Goal: Task Accomplishment & Management: Manage account settings

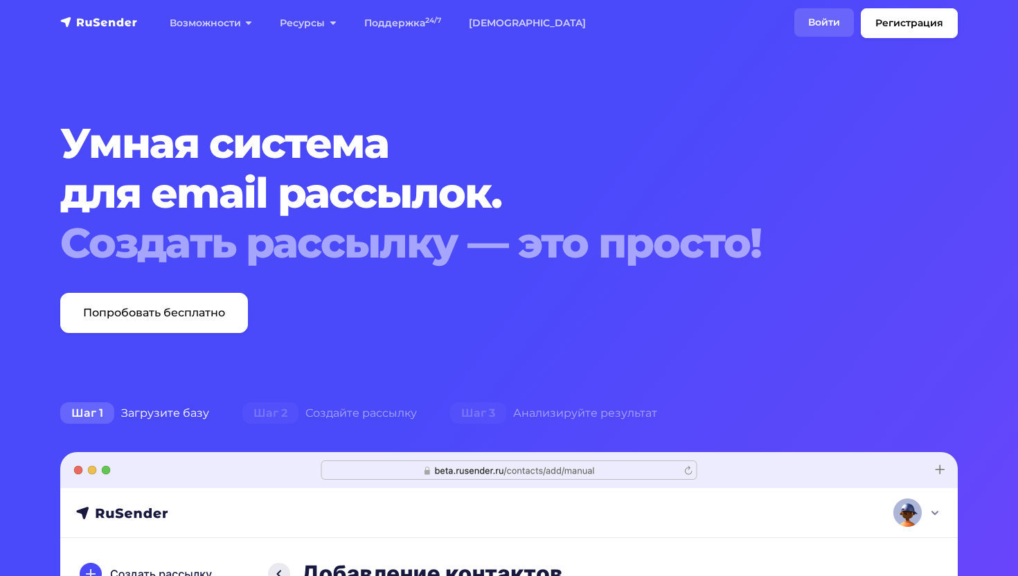
click at [819, 24] on link "Войти" at bounding box center [825, 22] width 60 height 28
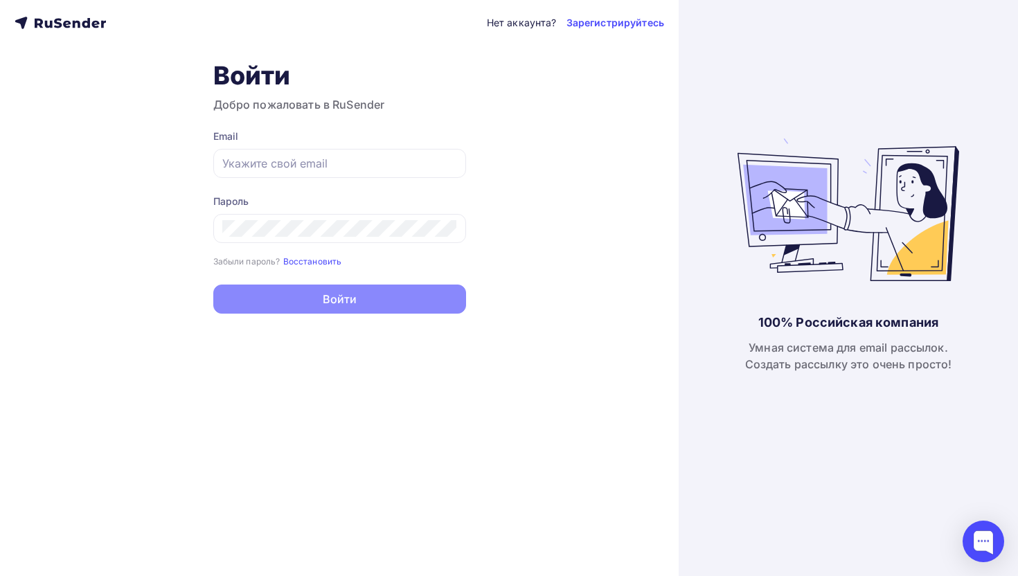
type input "[EMAIL_ADDRESS][DOMAIN_NAME]"
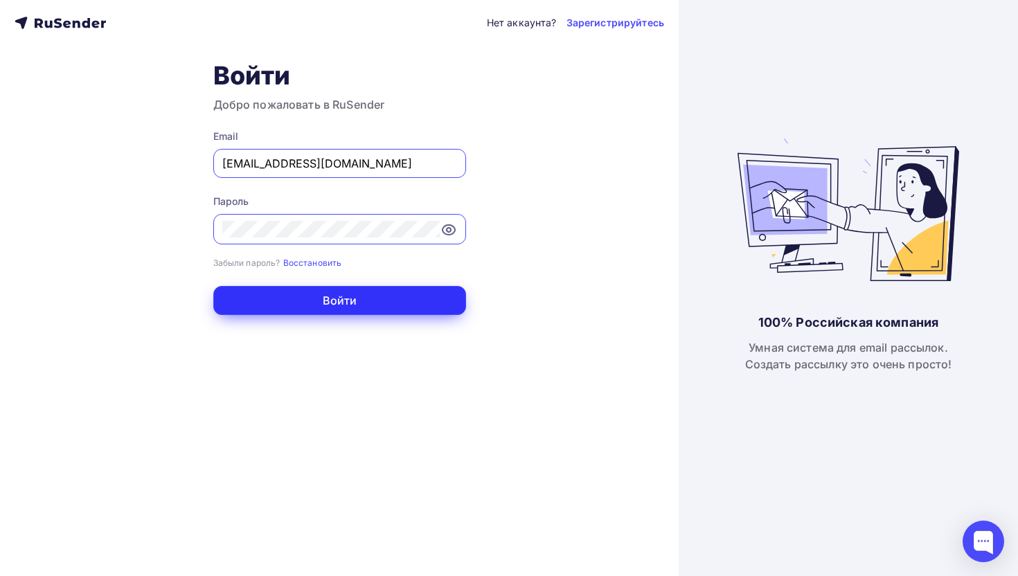
click at [260, 299] on button "Войти" at bounding box center [339, 300] width 253 height 29
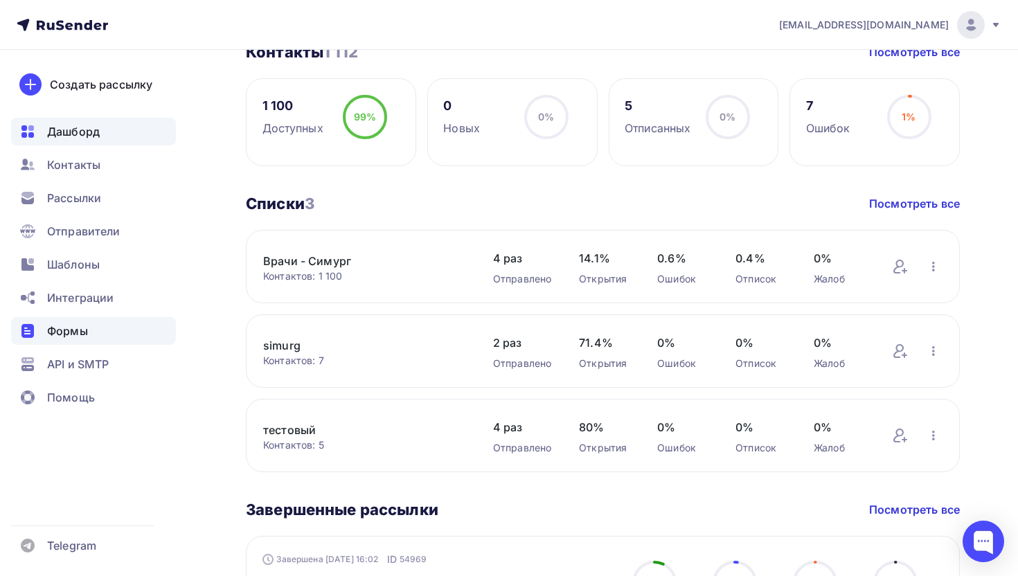
scroll to position [383, 0]
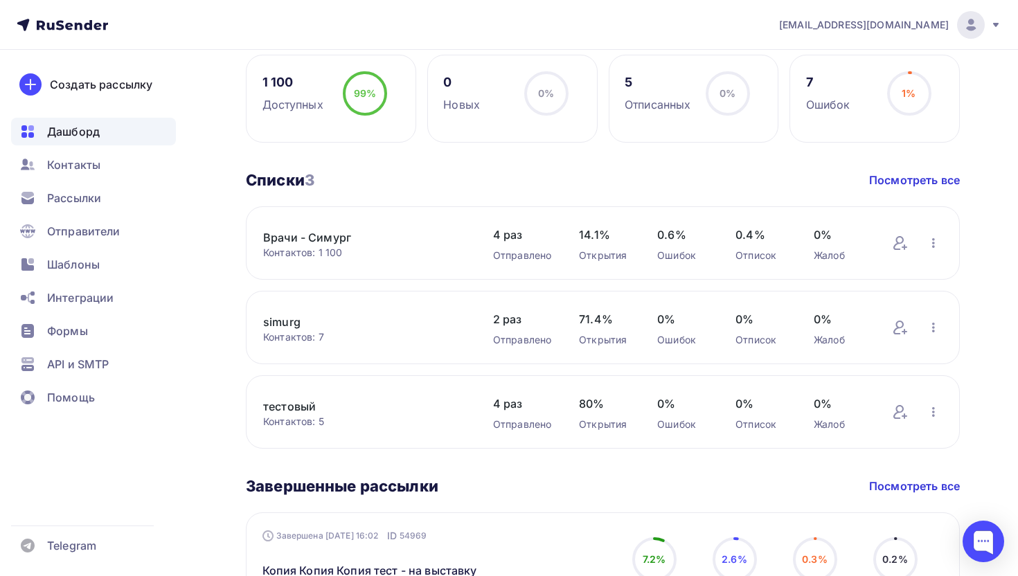
click at [423, 238] on link "Врачи - Симург" at bounding box center [364, 237] width 202 height 17
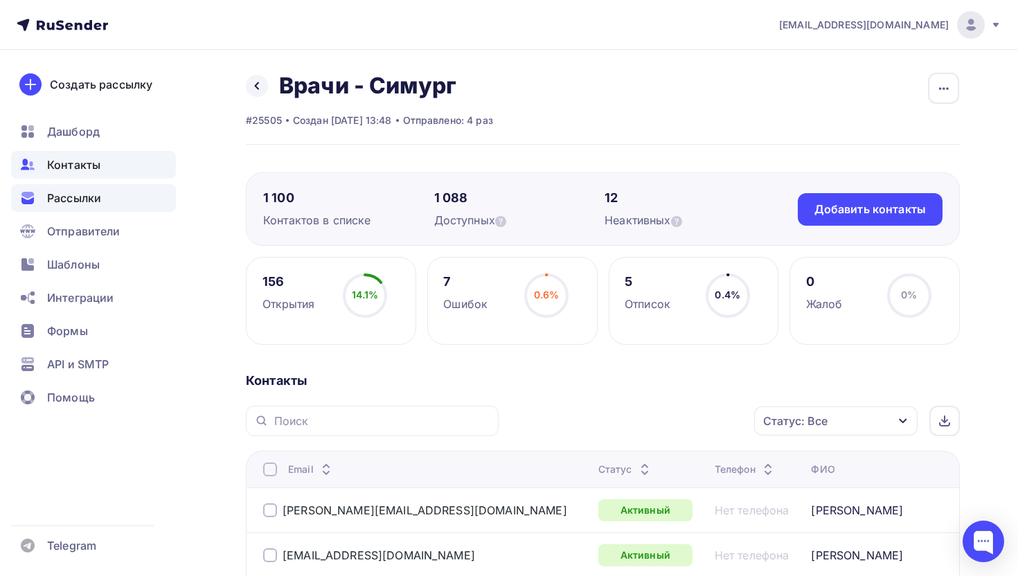
click at [62, 197] on span "Рассылки" at bounding box center [74, 198] width 54 height 17
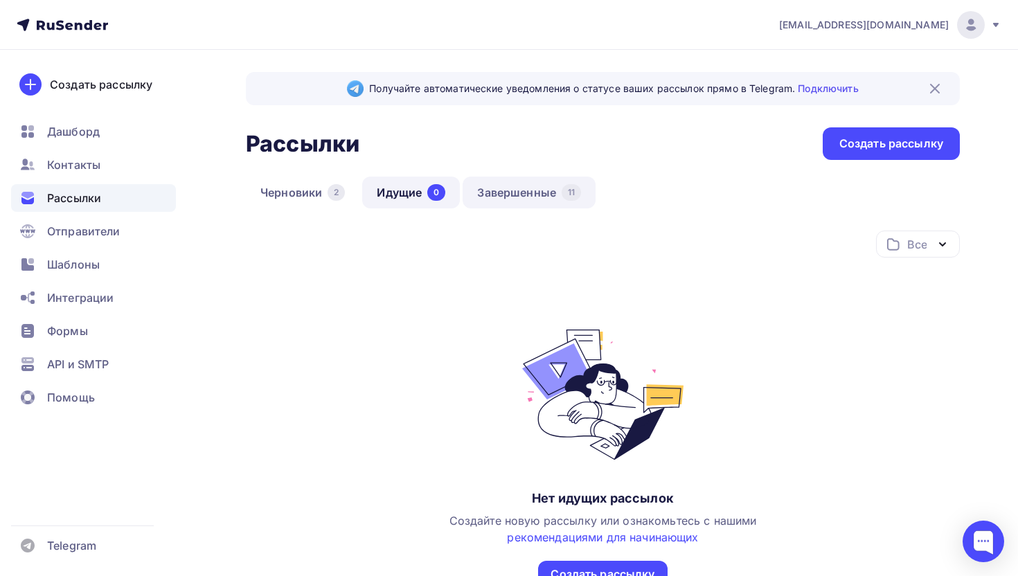
click at [510, 192] on link "Завершенные 11" at bounding box center [529, 193] width 133 height 32
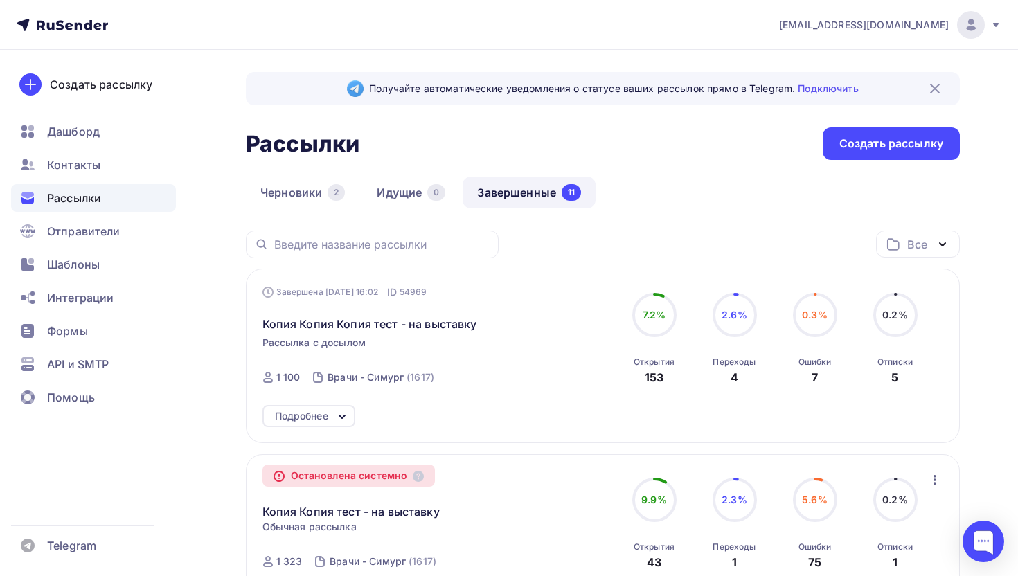
click at [522, 376] on div "Завершена [DATE] 16:02 ID 54969 Копия Копия Копия тест - на выставку Рассылка с…" at bounding box center [421, 339] width 316 height 109
drag, startPoint x: 641, startPoint y: 377, endPoint x: 672, endPoint y: 377, distance: 31.2
click at [672, 377] on div "Открытия 153" at bounding box center [654, 366] width 41 height 37
drag, startPoint x: 645, startPoint y: 378, endPoint x: 655, endPoint y: 378, distance: 10.4
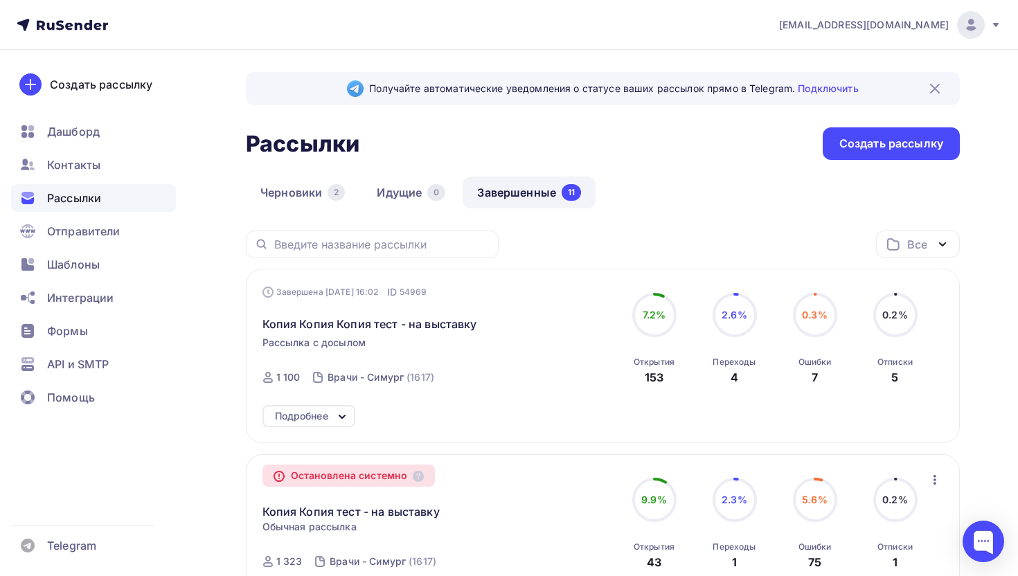
click at [655, 378] on div "153" at bounding box center [654, 377] width 19 height 17
click at [671, 379] on div "Открытия 153" at bounding box center [654, 366] width 41 height 37
drag, startPoint x: 728, startPoint y: 379, endPoint x: 756, endPoint y: 378, distance: 27.7
click at [756, 378] on div "2.6% 2.6% Переходы 4" at bounding box center [734, 339] width 69 height 93
click at [799, 375] on div "Ошибки 7" at bounding box center [815, 366] width 33 height 37
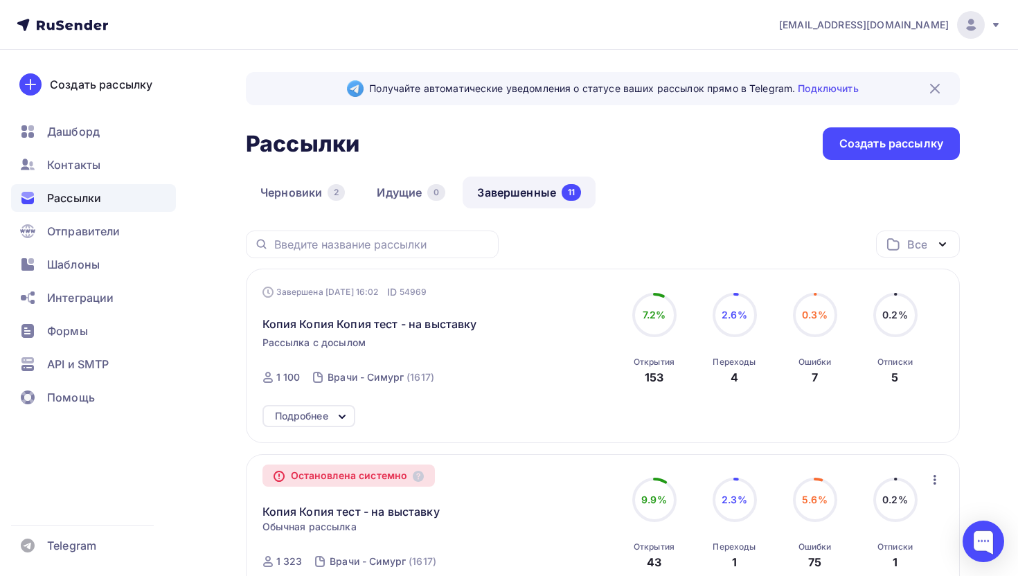
drag, startPoint x: 894, startPoint y: 375, endPoint x: 917, endPoint y: 373, distance: 23.0
click at [901, 375] on div "Отписки 5" at bounding box center [895, 366] width 35 height 37
click at [917, 373] on div "0.2% 0.2% Отписки 5" at bounding box center [895, 339] width 69 height 93
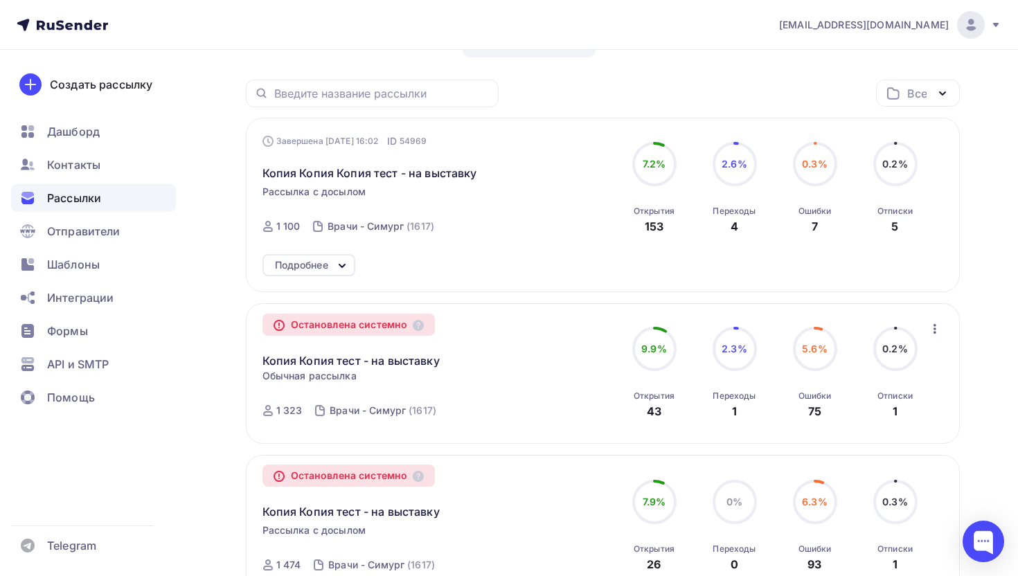
scroll to position [148, 0]
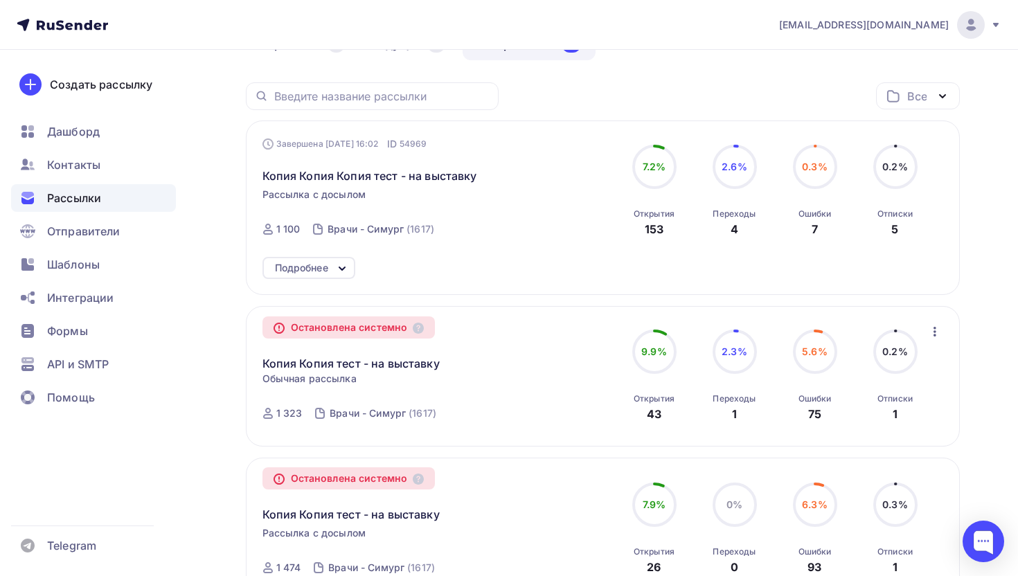
drag, startPoint x: 646, startPoint y: 227, endPoint x: 669, endPoint y: 227, distance: 23.6
click at [669, 227] on div "Открытия 153" at bounding box center [654, 218] width 41 height 37
click at [326, 269] on div "Подробнее" at bounding box center [301, 268] width 53 height 17
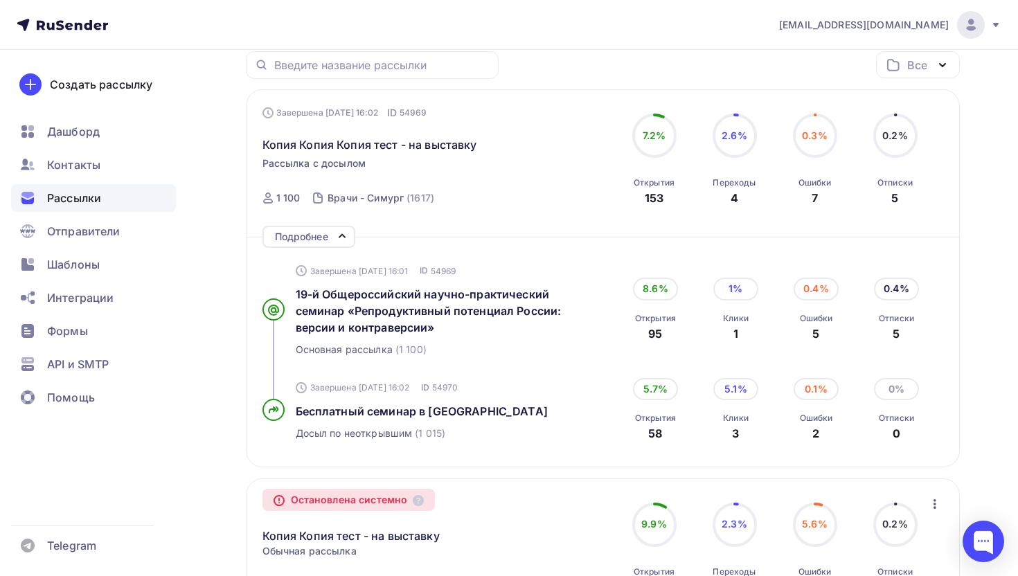
scroll to position [163, 0]
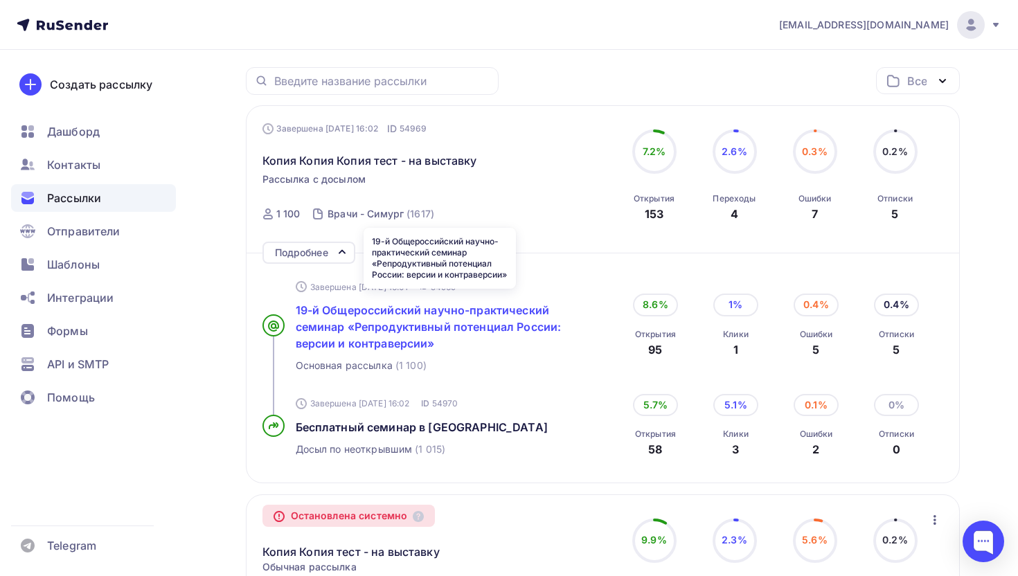
click at [380, 330] on span "19-й Общероссийский научно-практический семинар «Репродуктивный потенциал Росси…" at bounding box center [429, 326] width 266 height 47
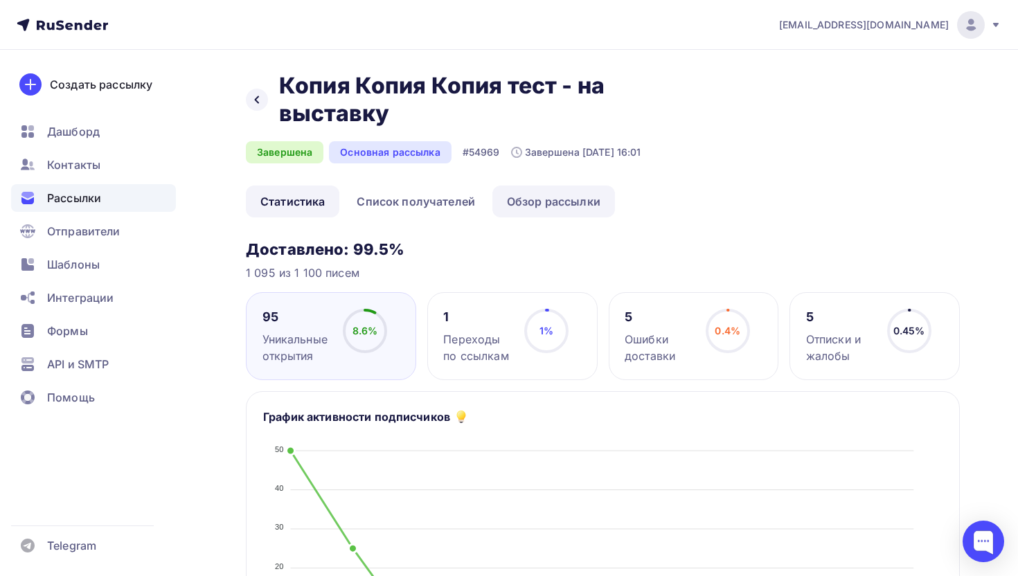
click at [548, 201] on link "Обзор рассылки" at bounding box center [554, 202] width 123 height 32
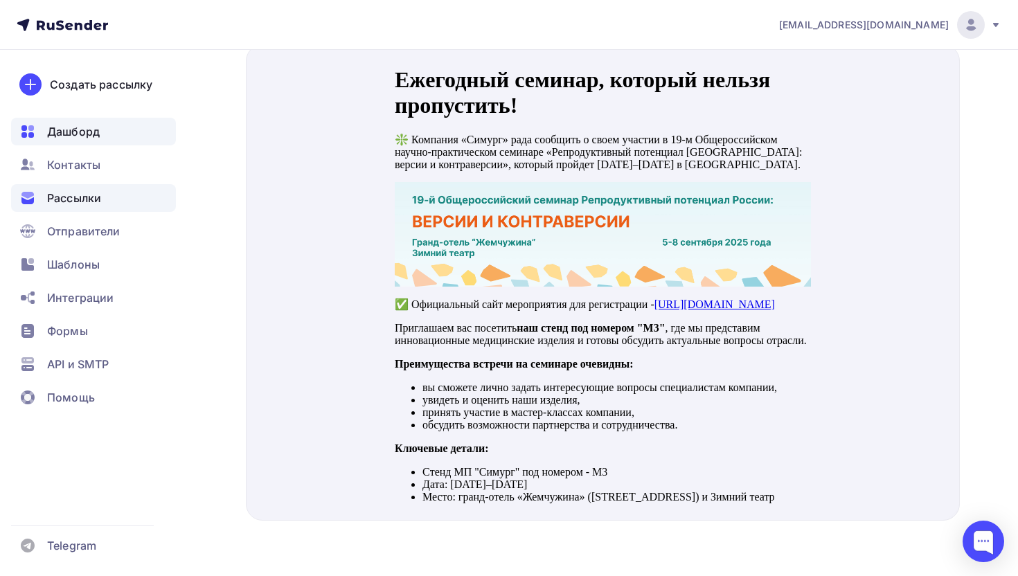
click at [67, 134] on span "Дашборд" at bounding box center [73, 131] width 53 height 17
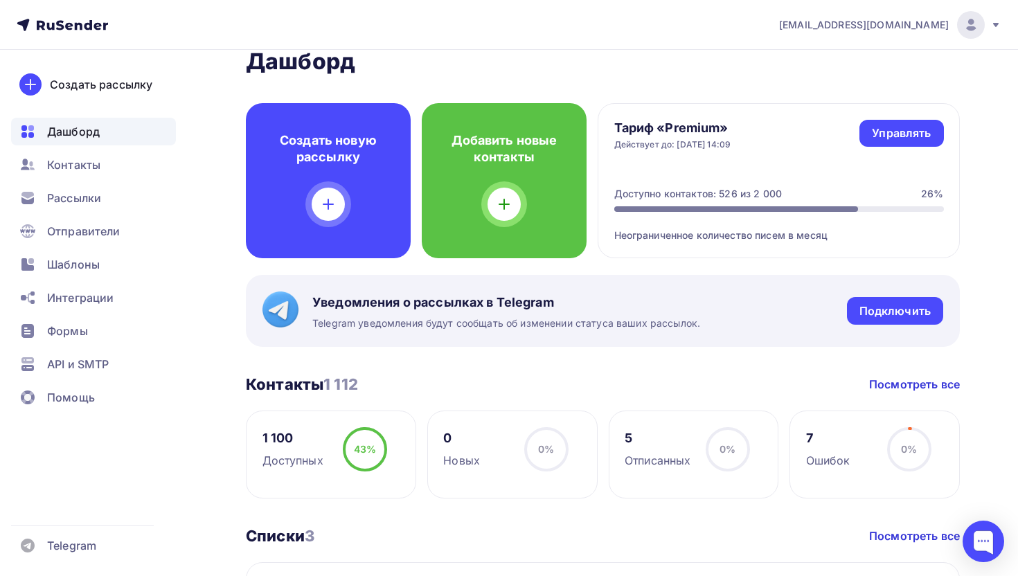
scroll to position [34, 0]
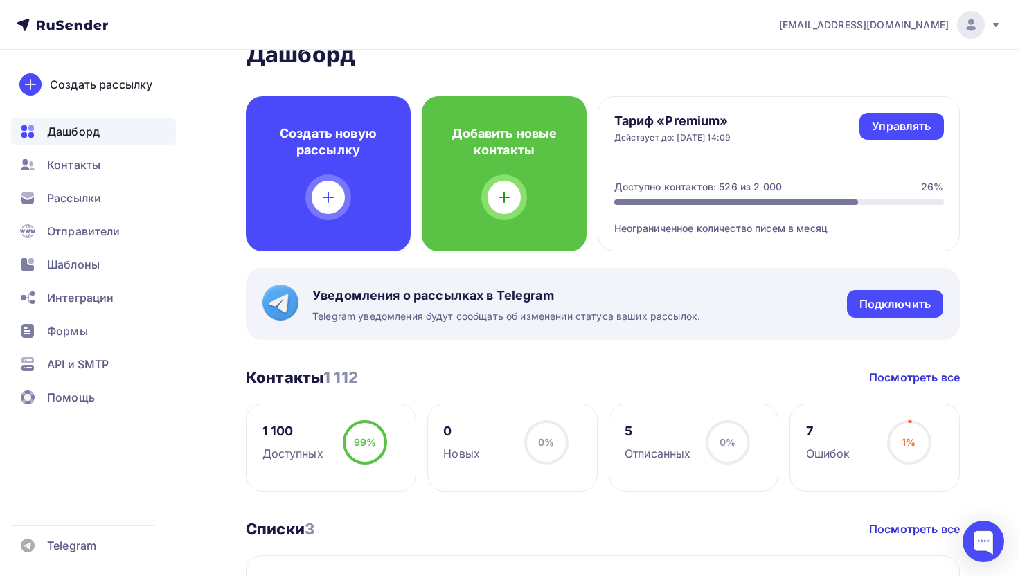
click at [289, 452] on div "Доступных" at bounding box center [293, 453] width 61 height 17
click at [281, 438] on div "1 100" at bounding box center [293, 431] width 61 height 17
click at [69, 138] on span "Дашборд" at bounding box center [73, 131] width 53 height 17
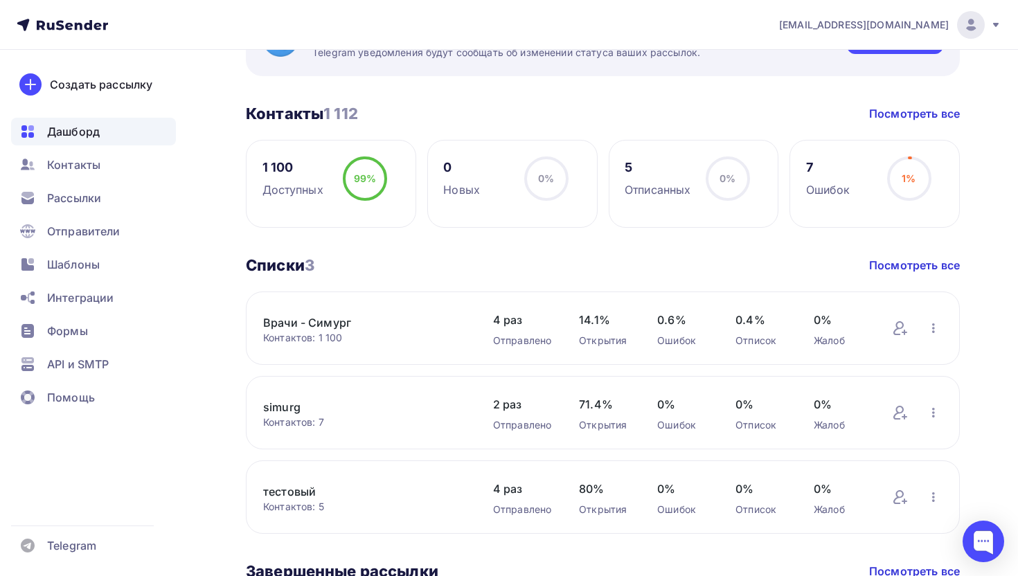
scroll to position [391, 0]
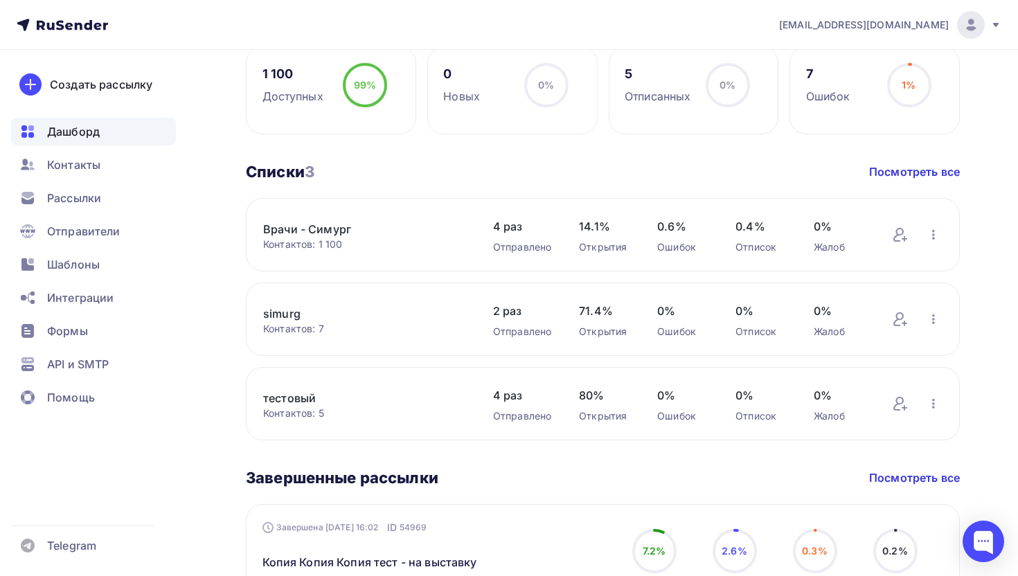
click at [296, 229] on link "Врачи - Симург" at bounding box center [364, 229] width 202 height 17
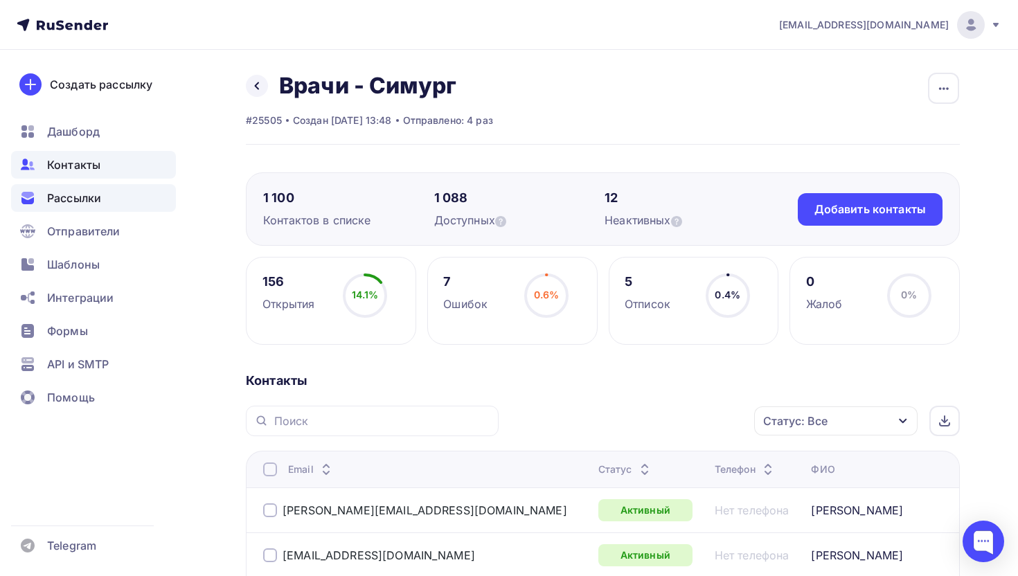
click at [50, 203] on span "Рассылки" at bounding box center [74, 198] width 54 height 17
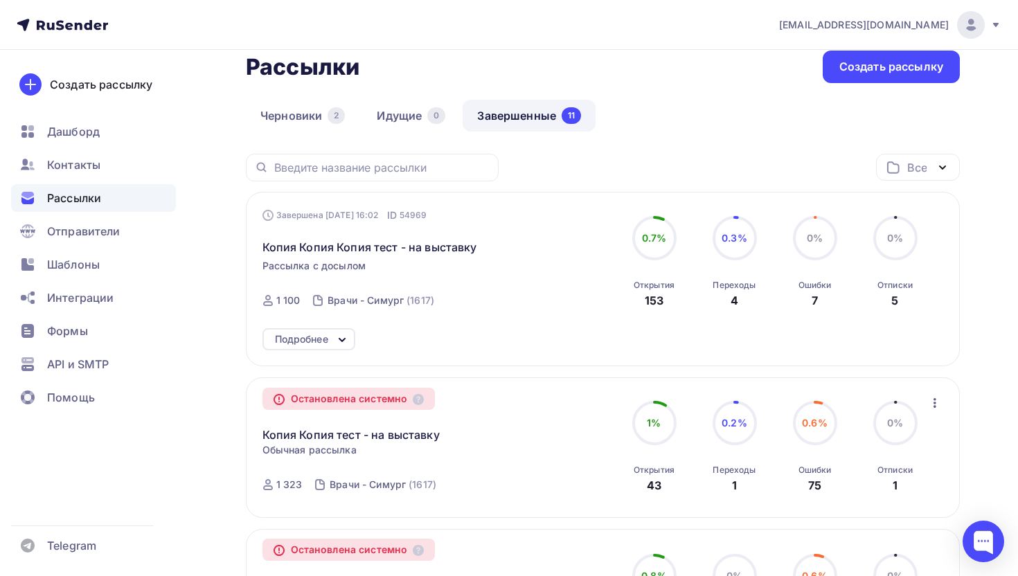
scroll to position [78, 0]
click at [398, 237] on div "Копия Копия Копия тест - на выставку" at bounding box center [421, 238] width 316 height 33
click at [398, 253] on span "Копия Копия Копия тест - на выставку" at bounding box center [370, 246] width 215 height 17
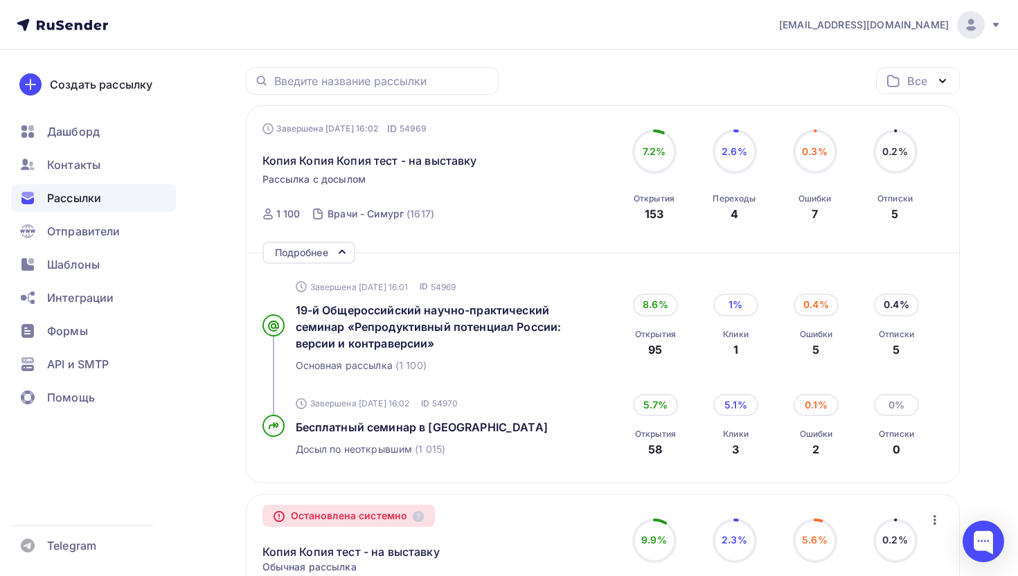
scroll to position [159, 0]
